Goal: Book appointment/travel/reservation

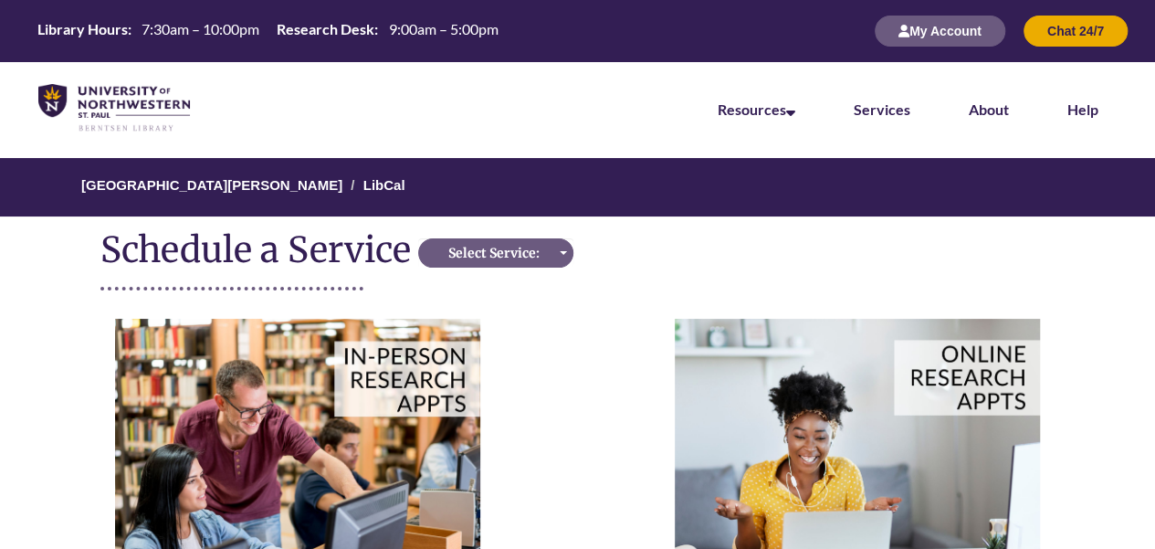
scroll to position [91, 0]
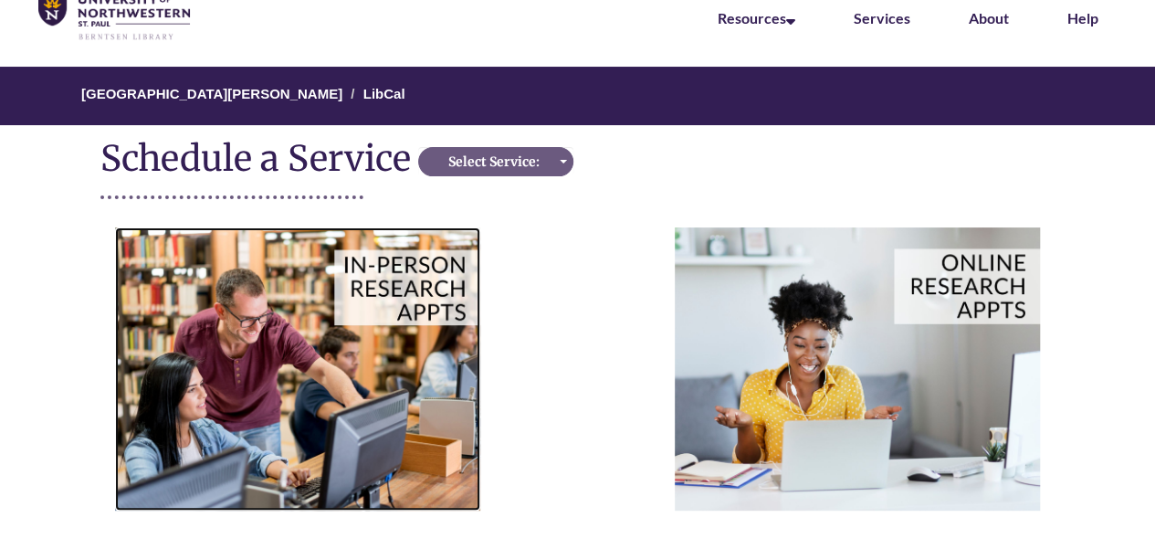
click at [371, 359] on img at bounding box center [297, 368] width 365 height 282
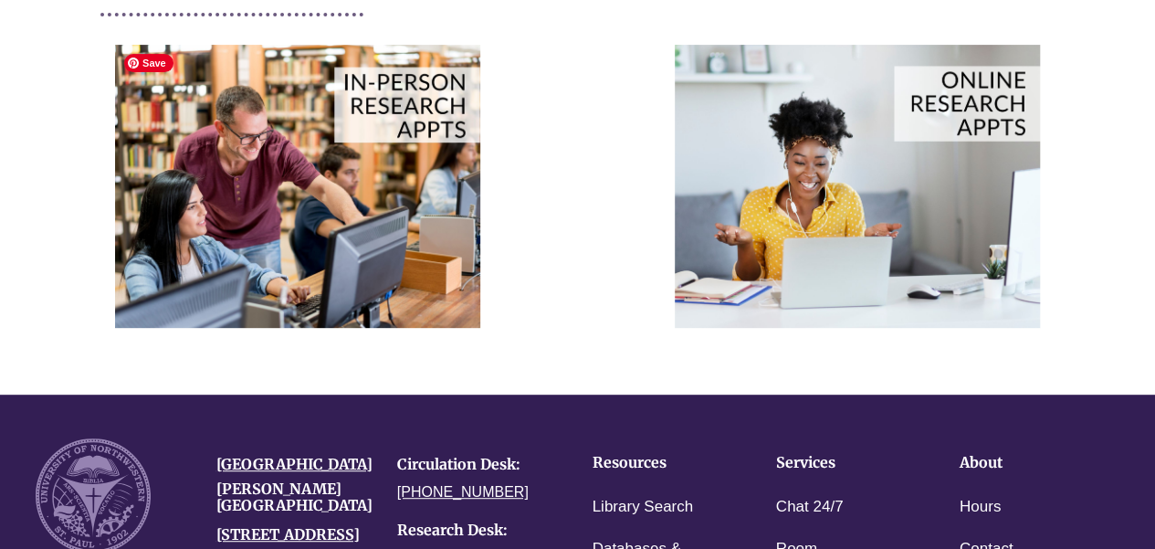
scroll to position [183, 0]
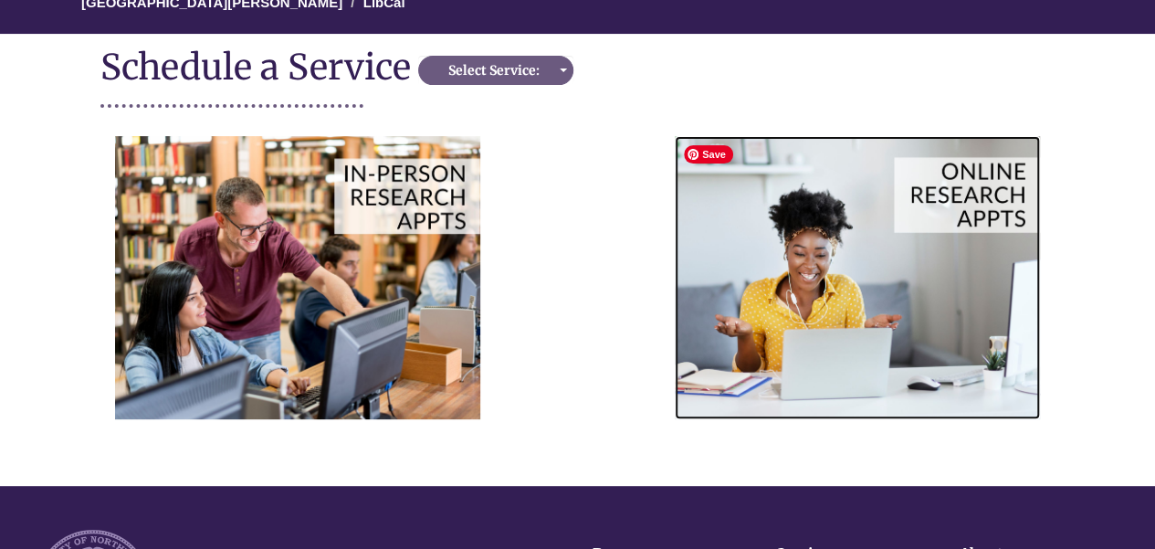
click at [884, 297] on img at bounding box center [857, 277] width 365 height 282
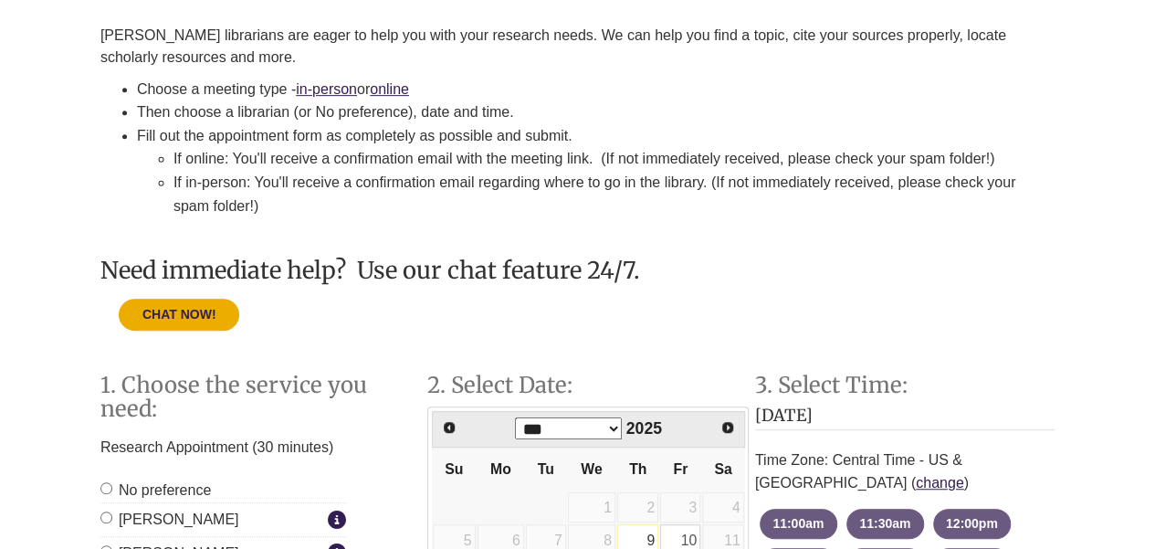
scroll to position [183, 0]
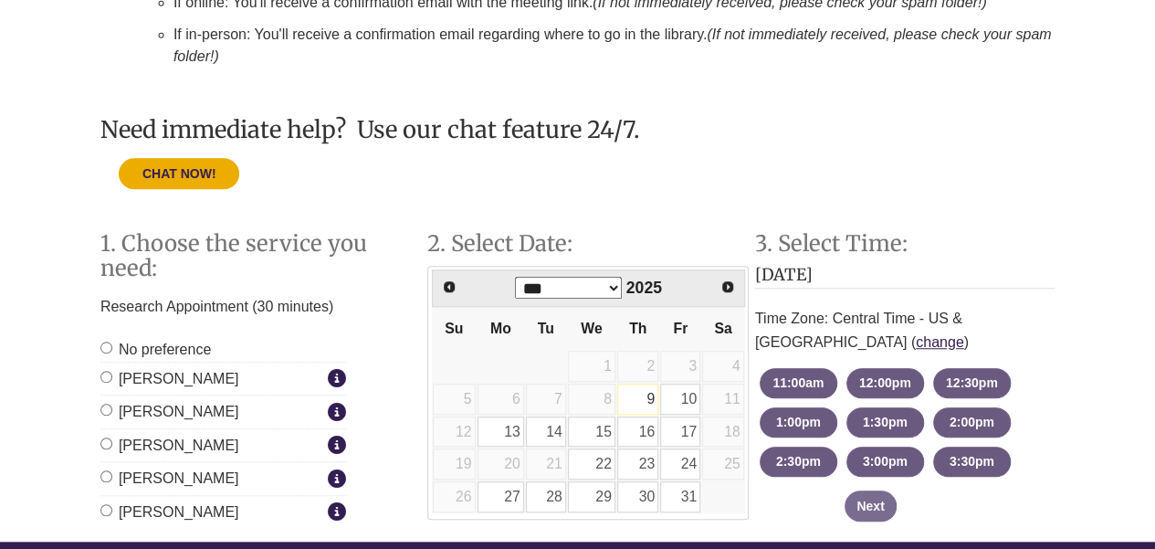
scroll to position [639, 0]
